Goal: Information Seeking & Learning: Learn about a topic

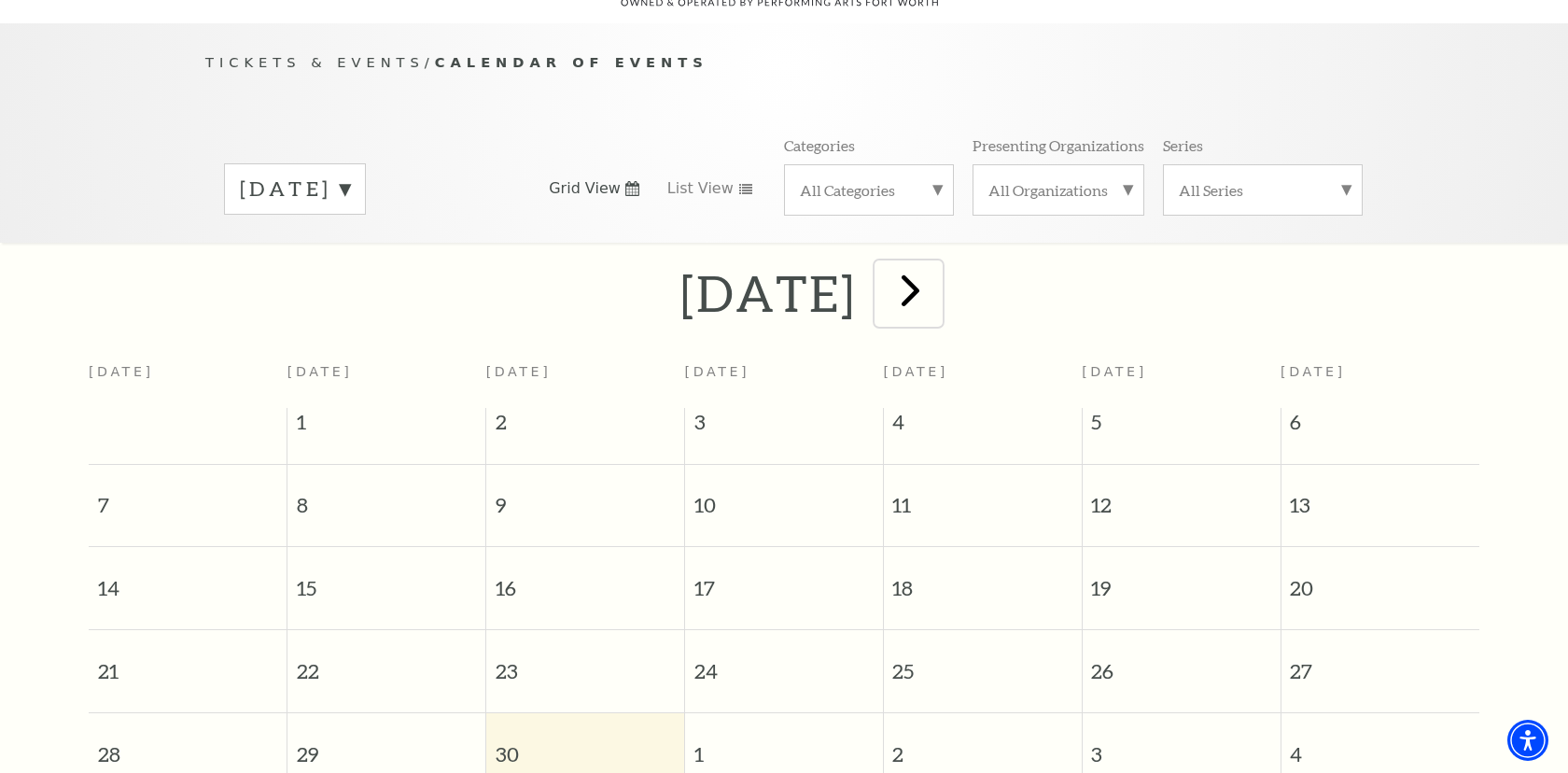
click at [937, 264] on span "next" at bounding box center [911, 290] width 54 height 54
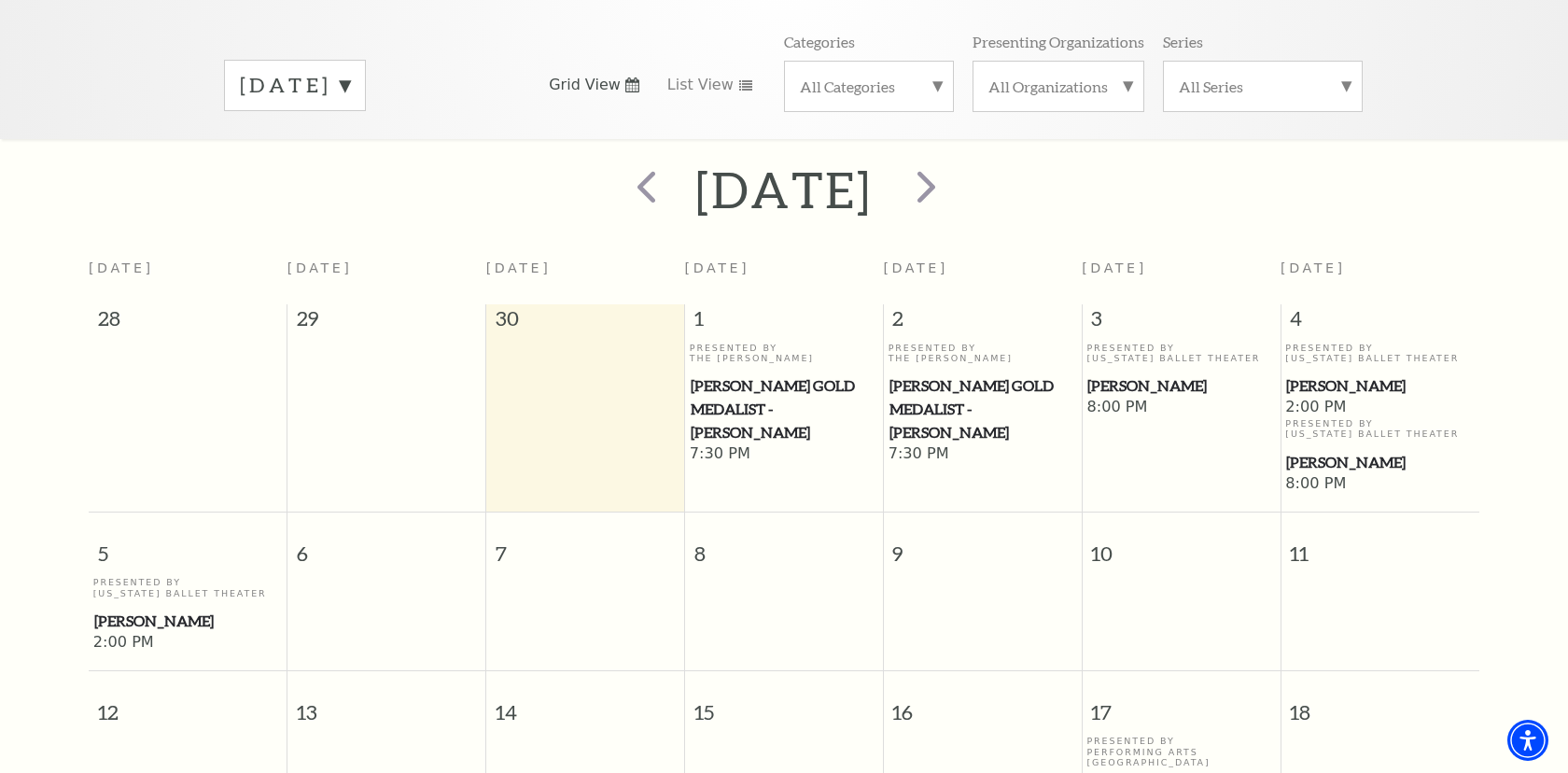
scroll to position [277, 0]
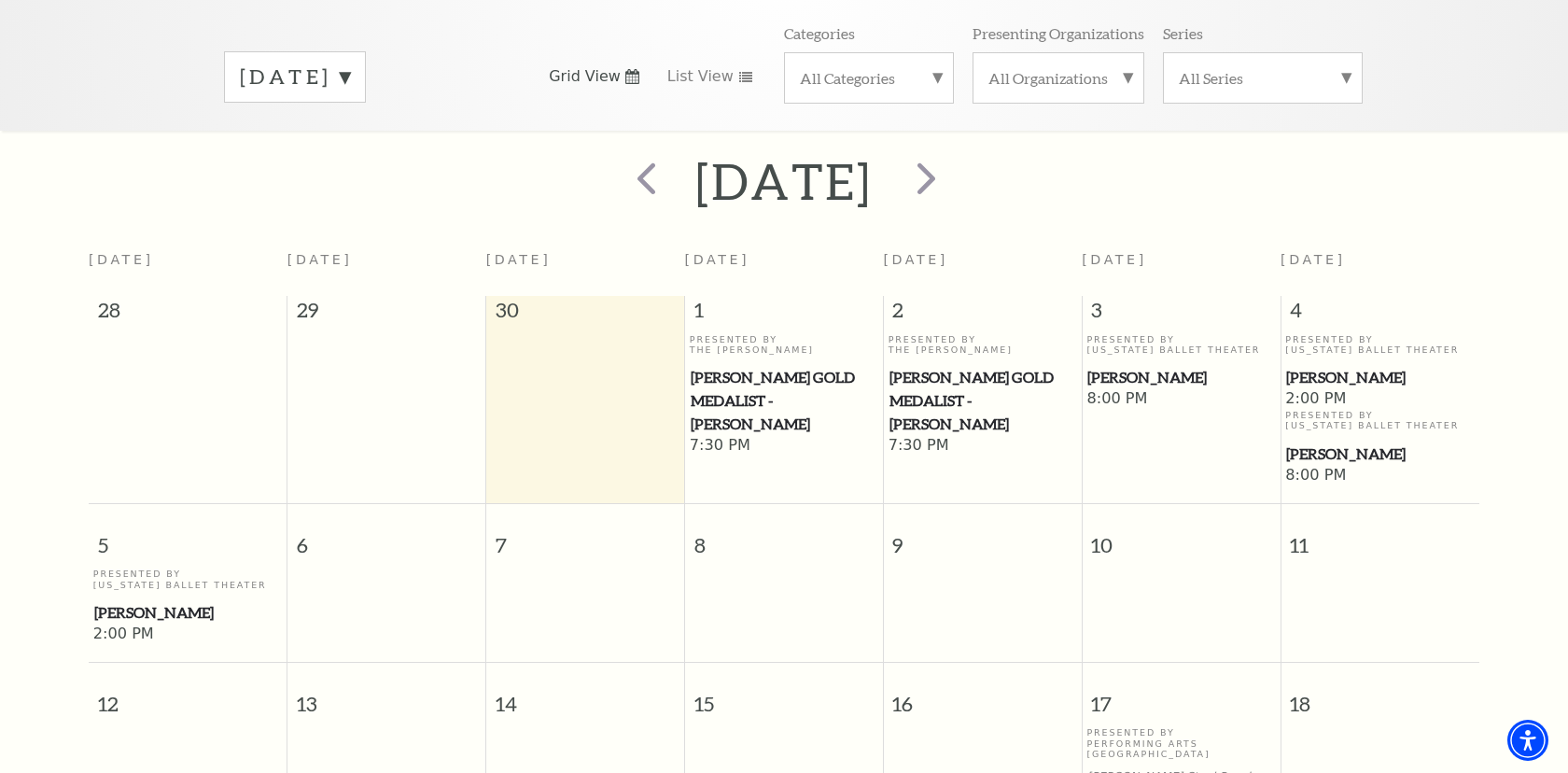
drag, startPoint x: 1163, startPoint y: 338, endPoint x: 1139, endPoint y: 354, distance: 28.8
click at [1163, 339] on div "Presented By Texas Ballet Theater Peter Pan" at bounding box center [1180, 362] width 188 height 55
click at [1130, 366] on span "[PERSON_NAME]" at bounding box center [1180, 377] width 186 height 23
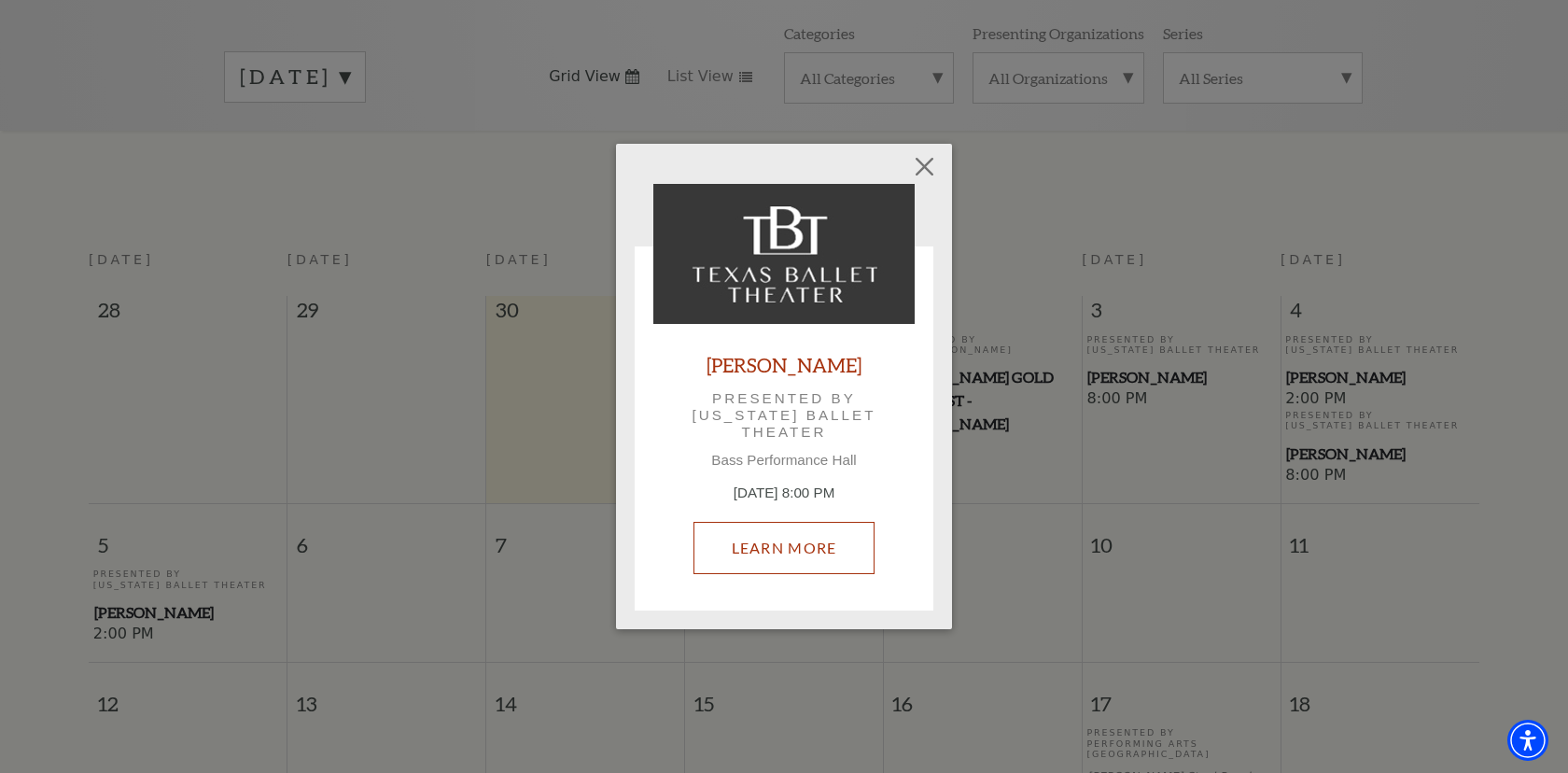
click at [732, 562] on link "Learn More" at bounding box center [784, 548] width 183 height 53
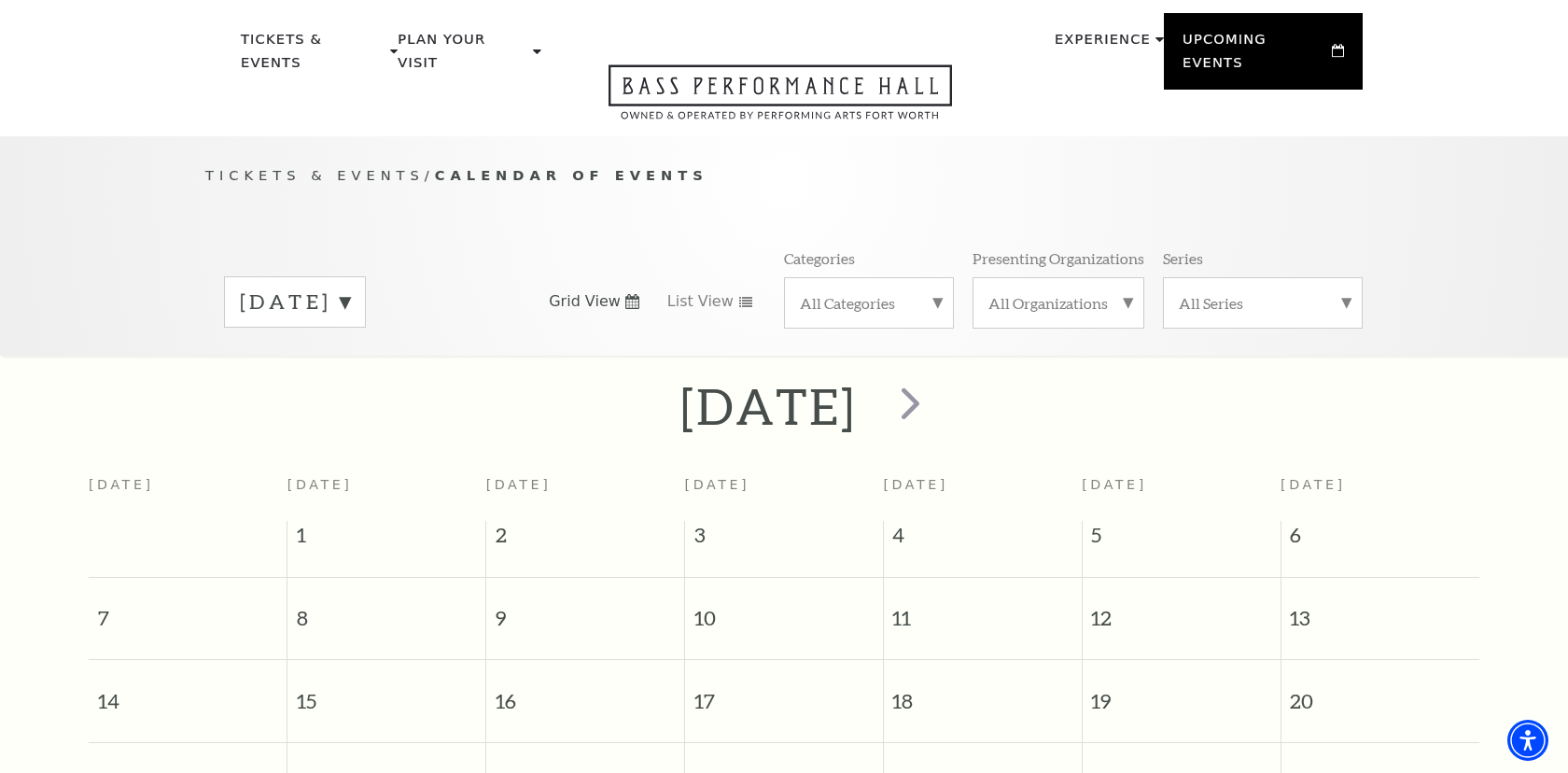
scroll to position [7, 0]
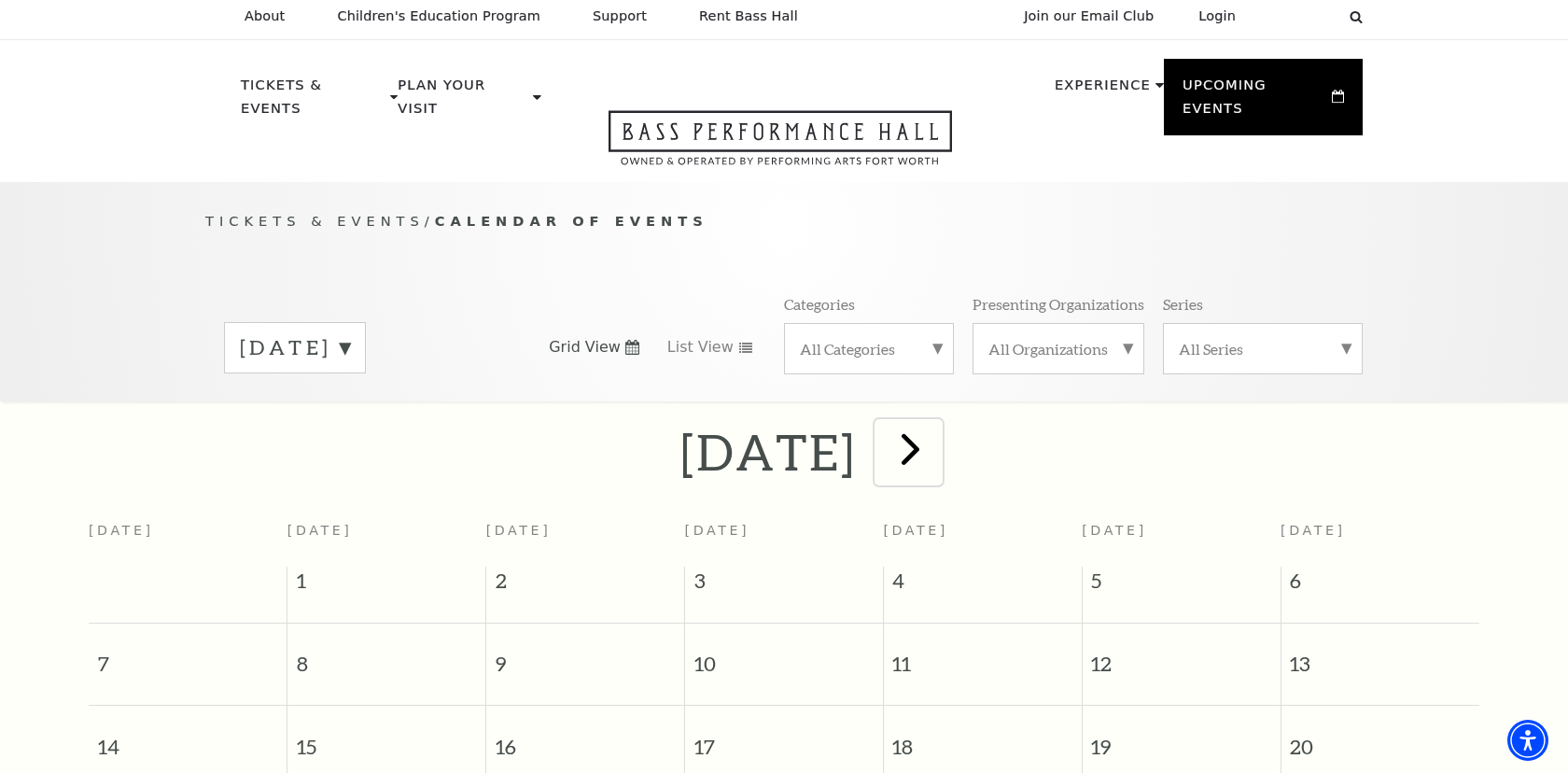
click at [937, 422] on span "next" at bounding box center [911, 449] width 54 height 54
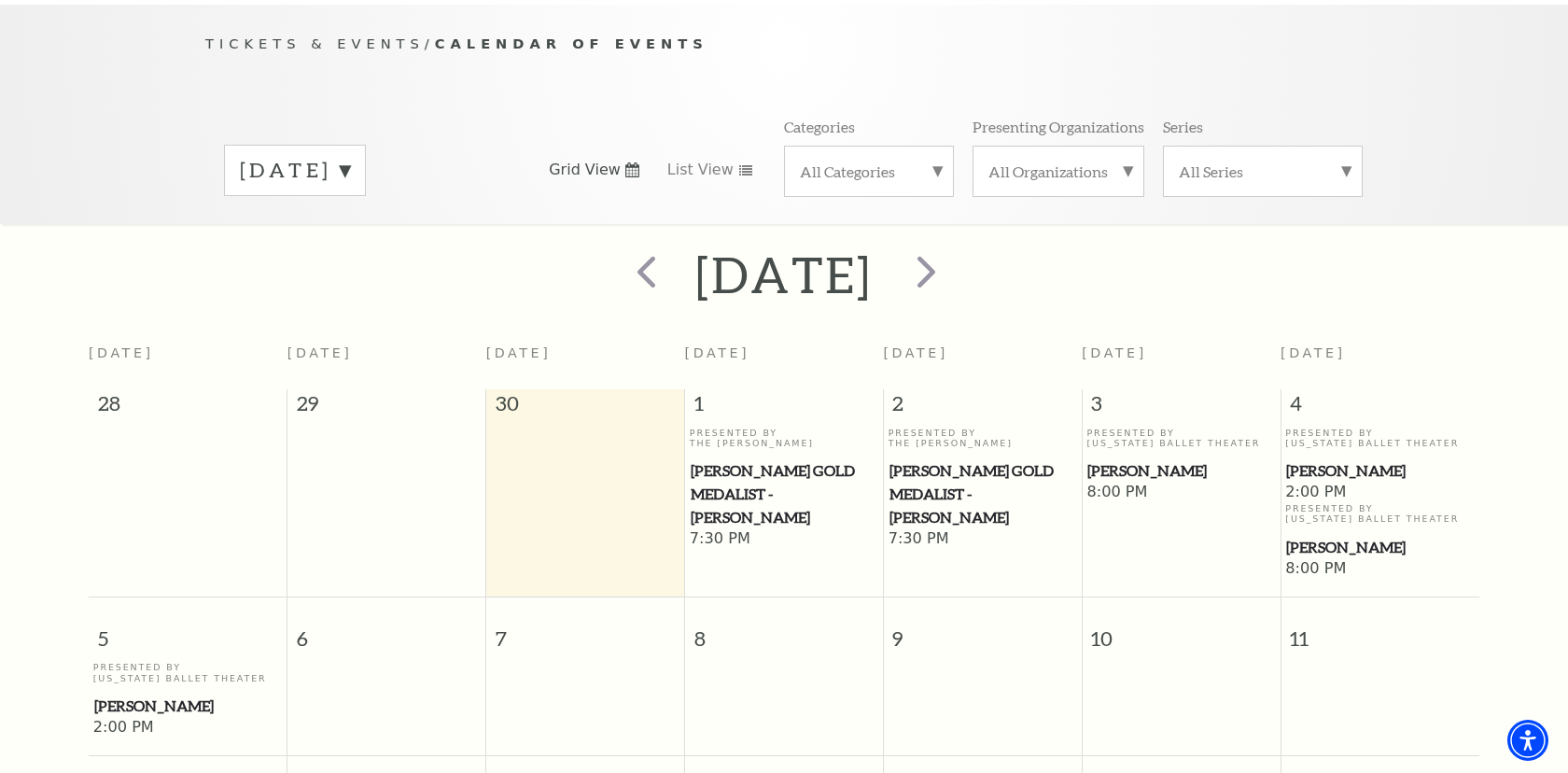
scroll to position [150, 0]
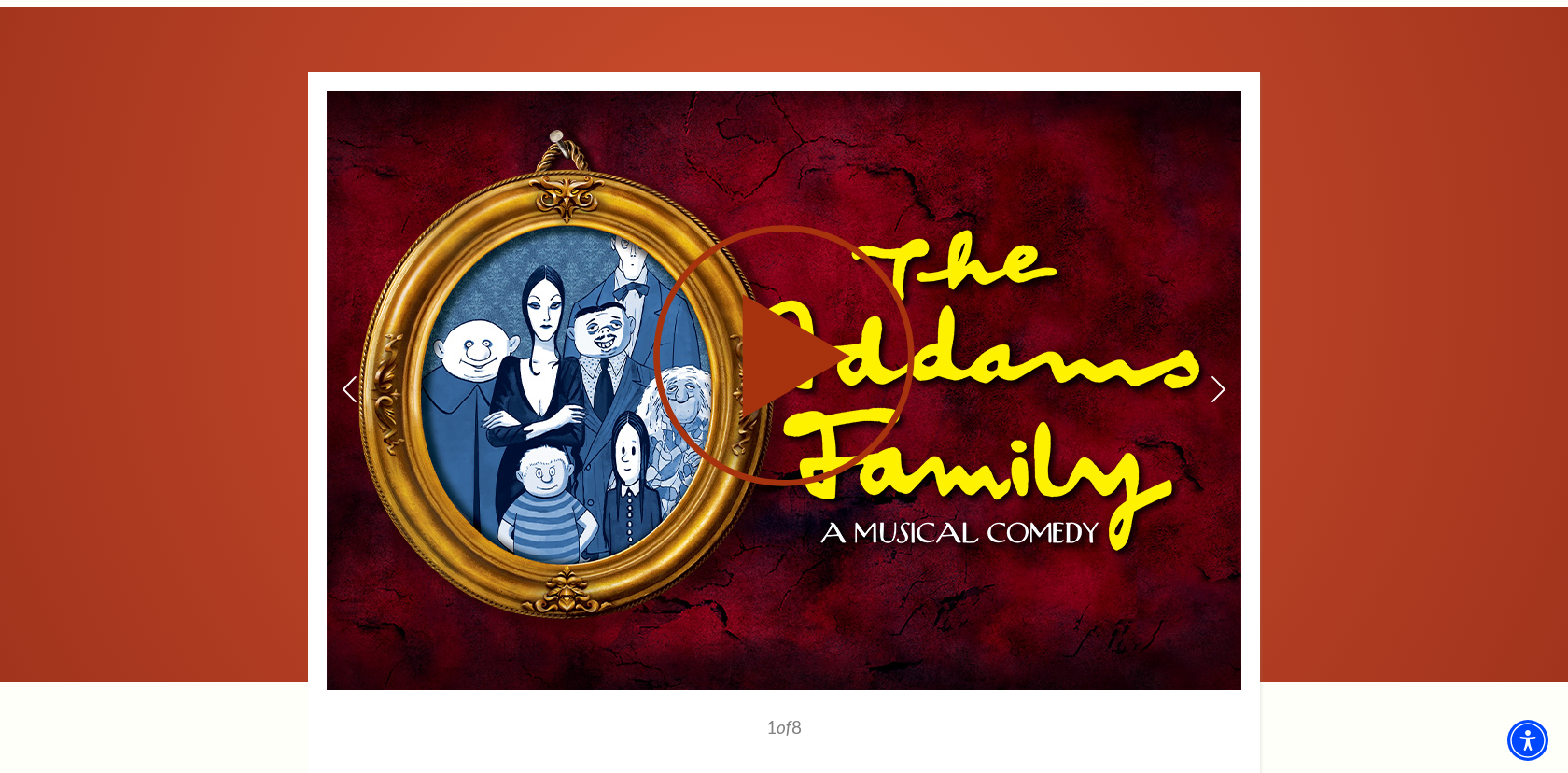
scroll to position [2393, 0]
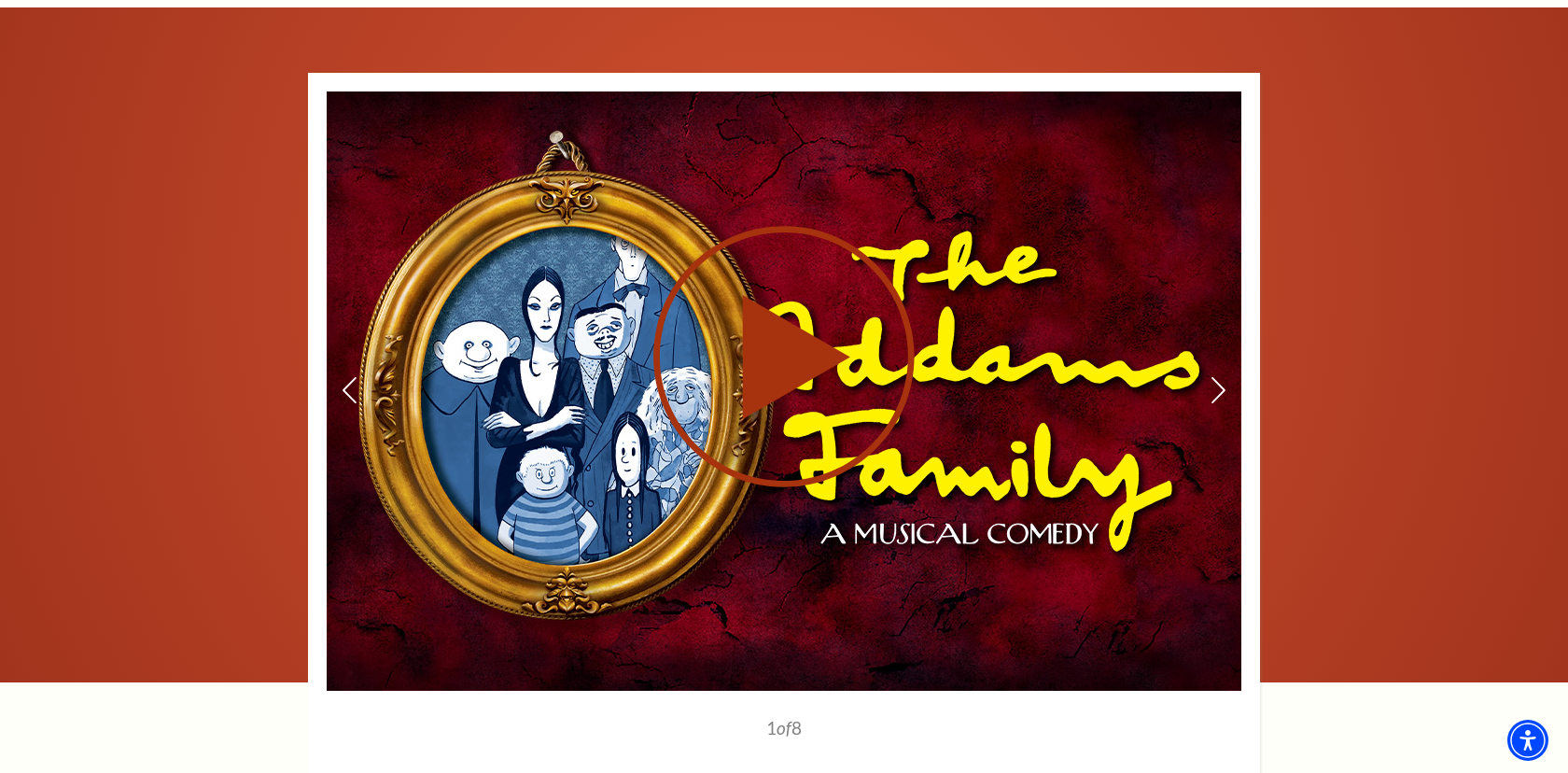
click at [784, 349] on use at bounding box center [784, 356] width 262 height 262
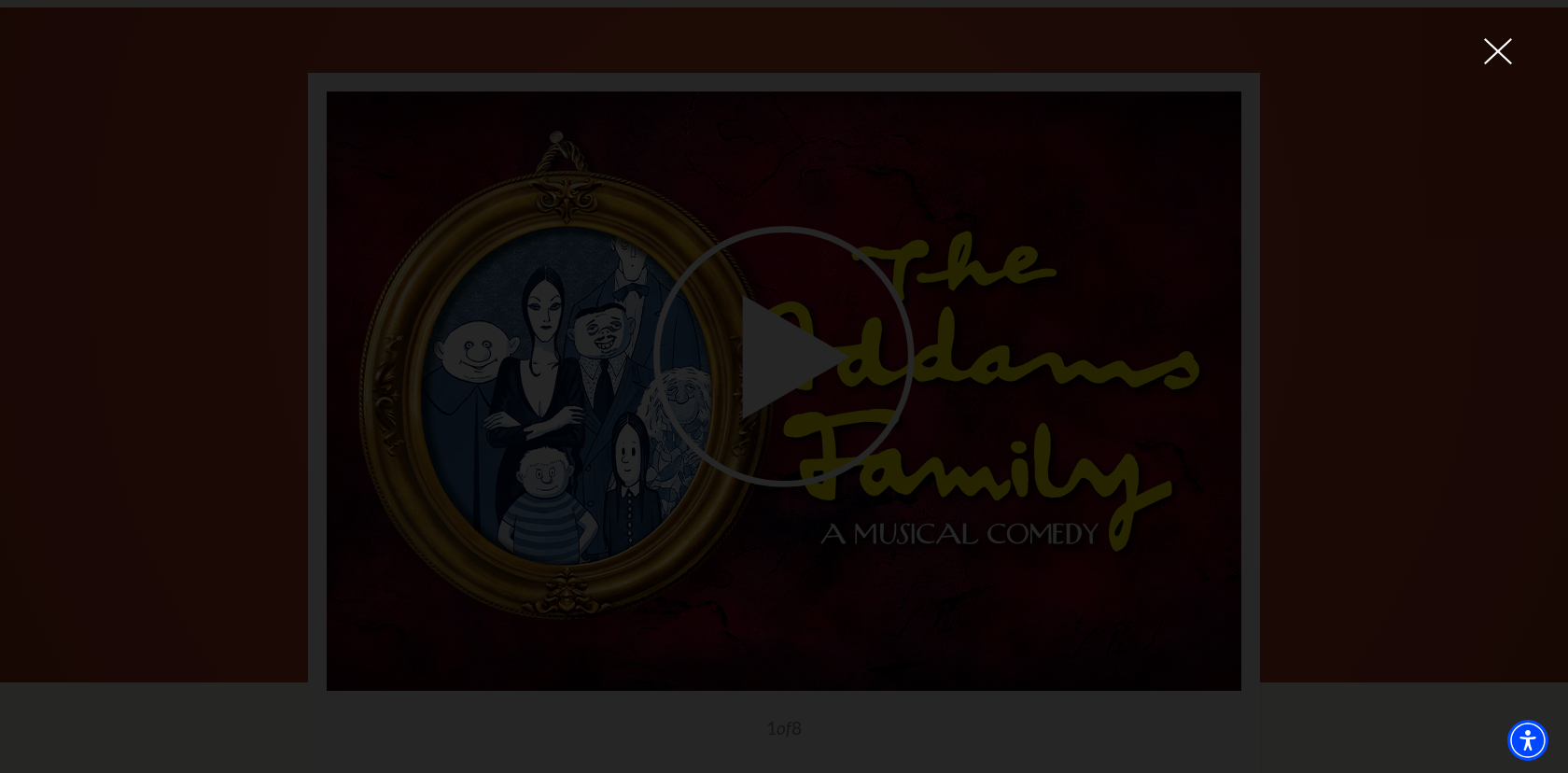
click at [1502, 57] on icon at bounding box center [1497, 51] width 28 height 28
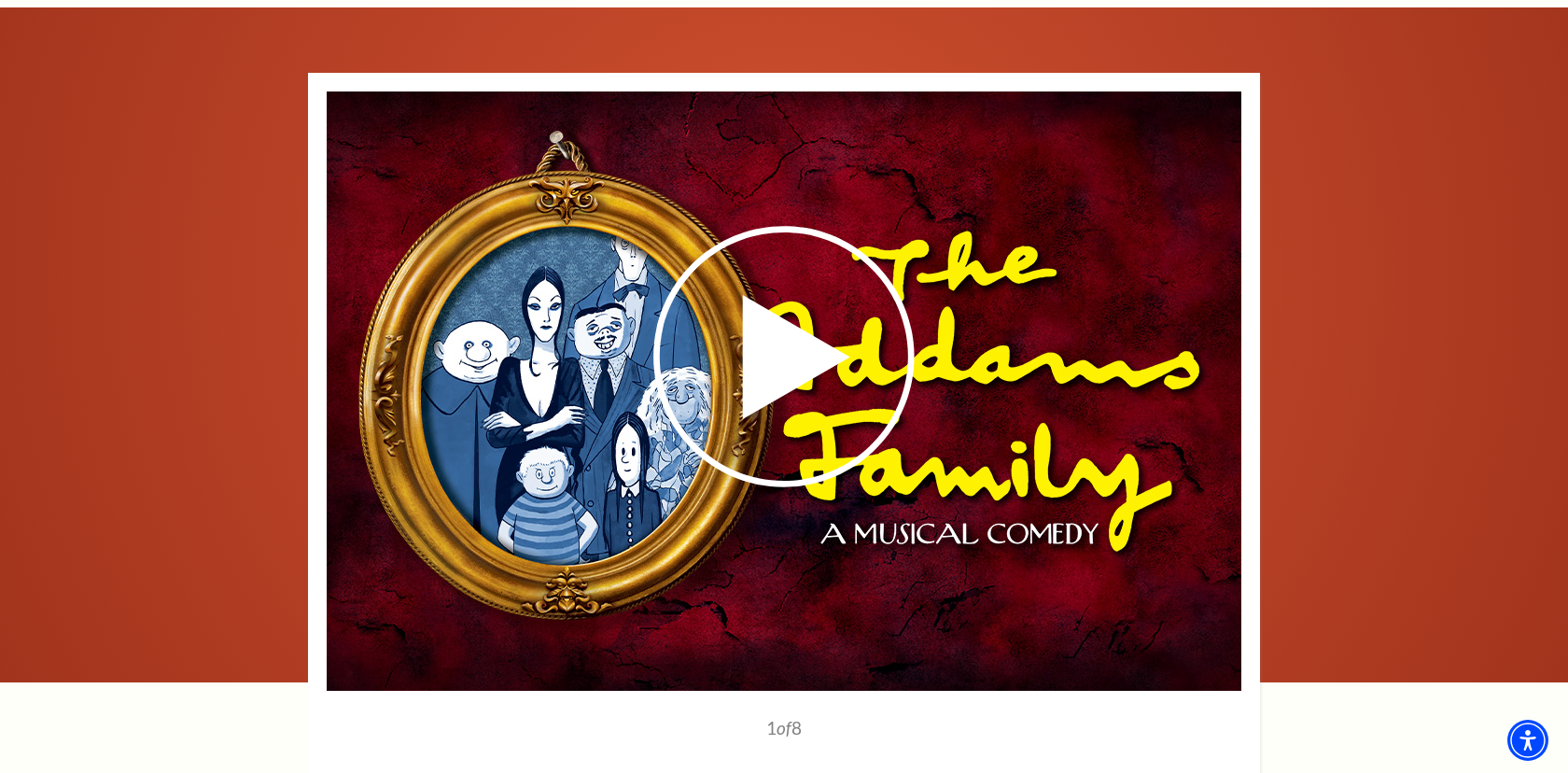
scroll to position [0, 0]
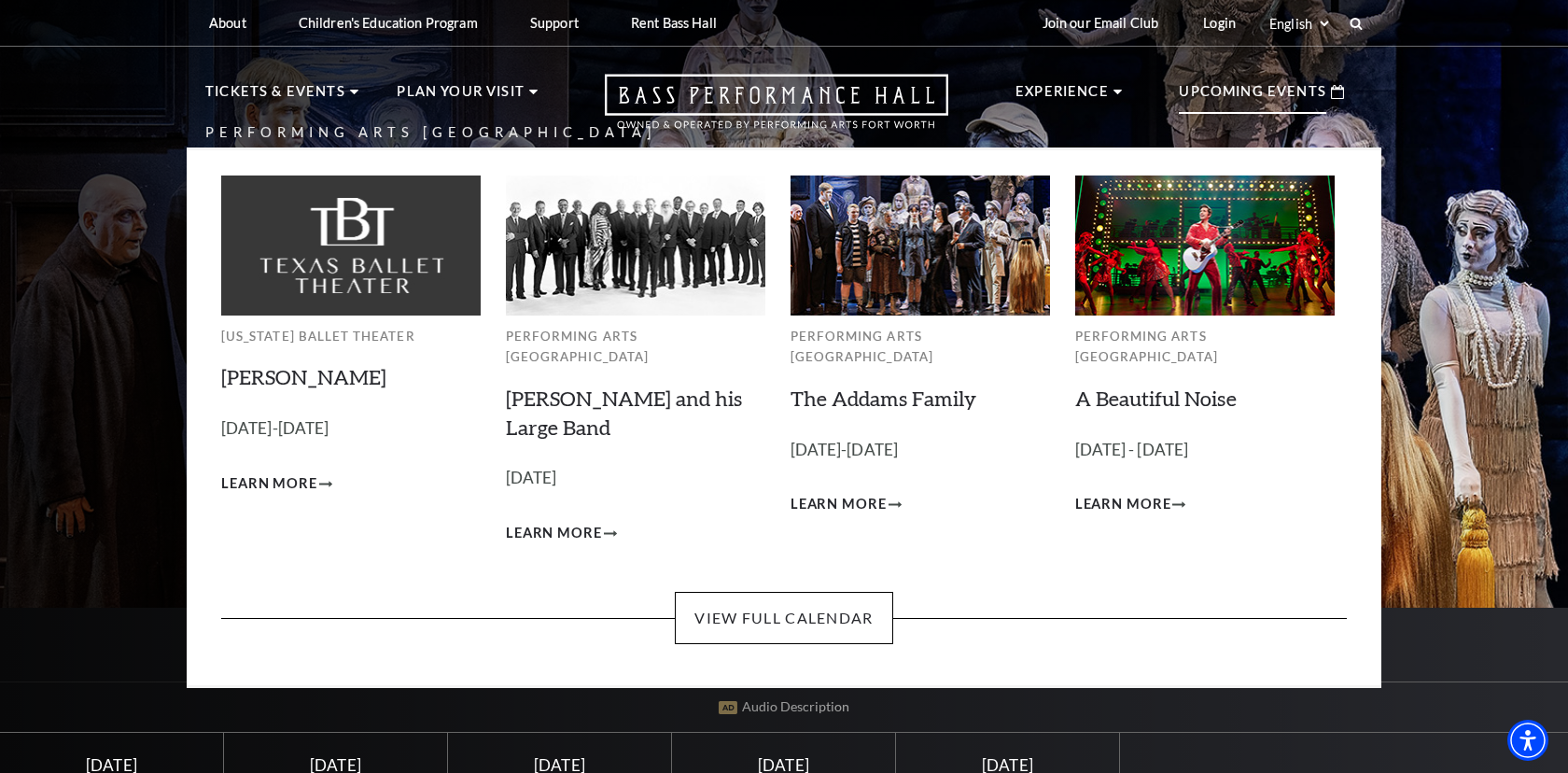
click at [341, 280] on img at bounding box center [352, 246] width 260 height 140
click at [252, 381] on link "[PERSON_NAME]" at bounding box center [304, 376] width 165 height 25
